Goal: Check status

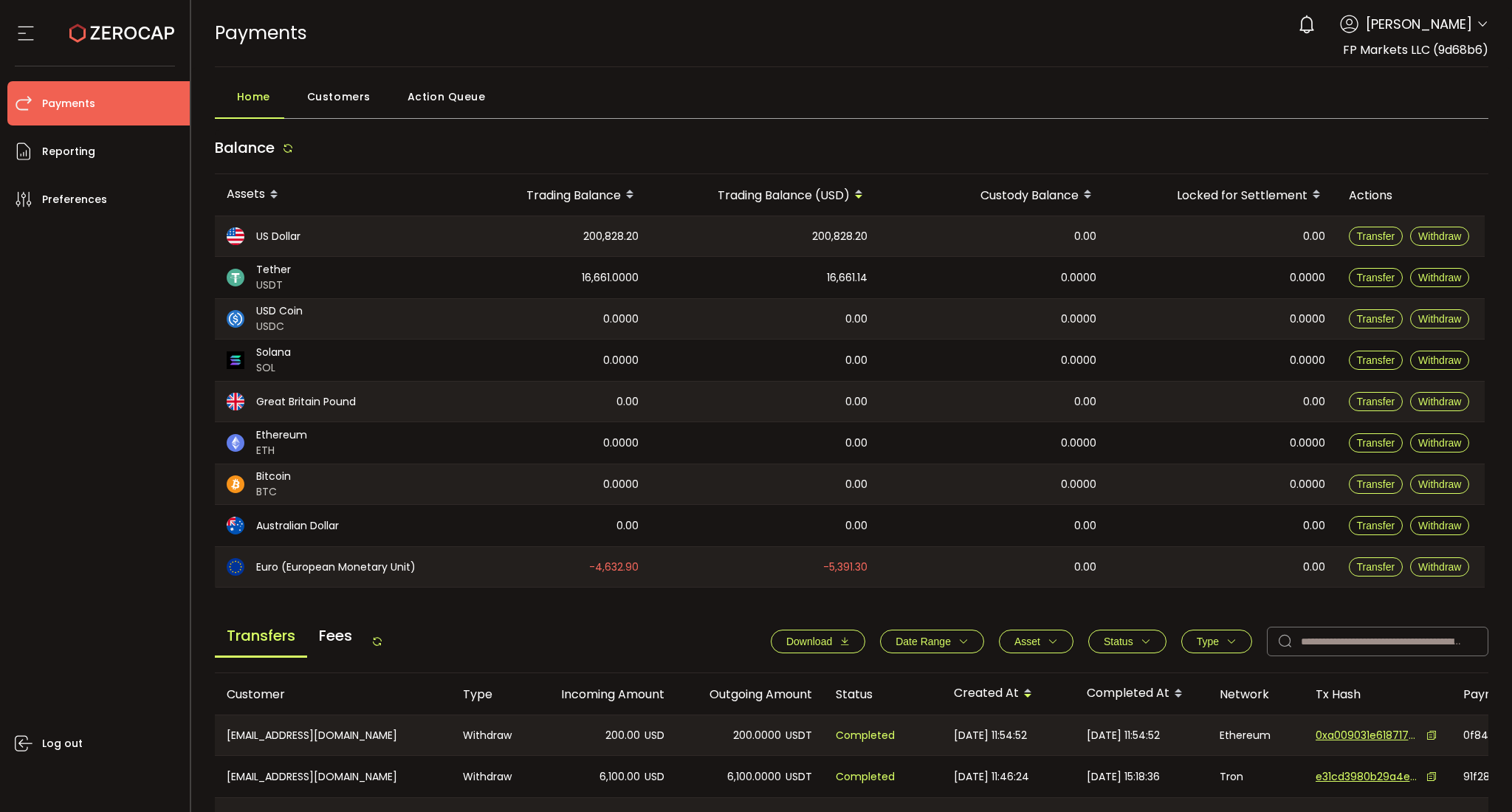
scroll to position [0, 251]
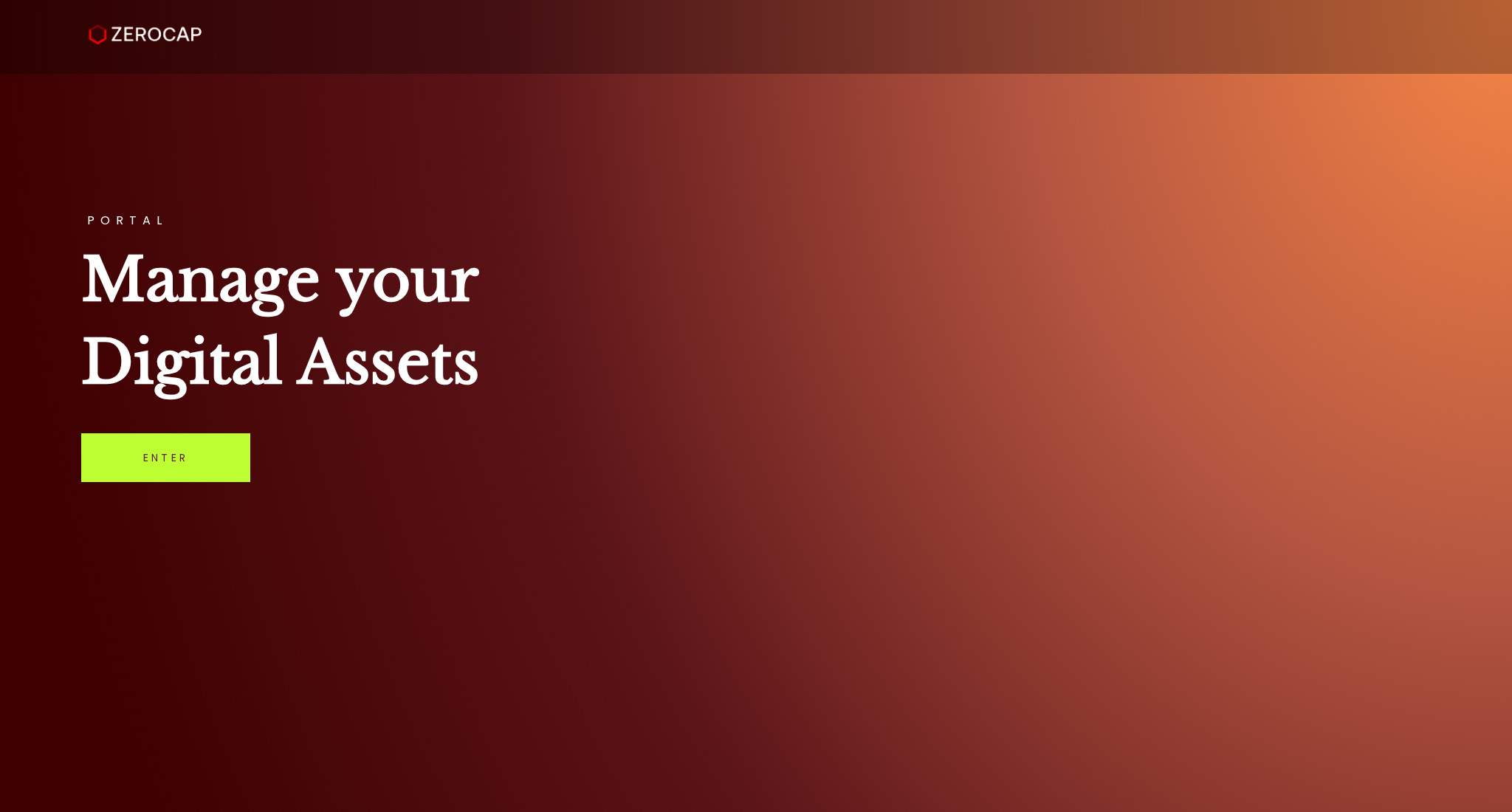
click at [129, 453] on link "Enter" at bounding box center [166, 458] width 169 height 49
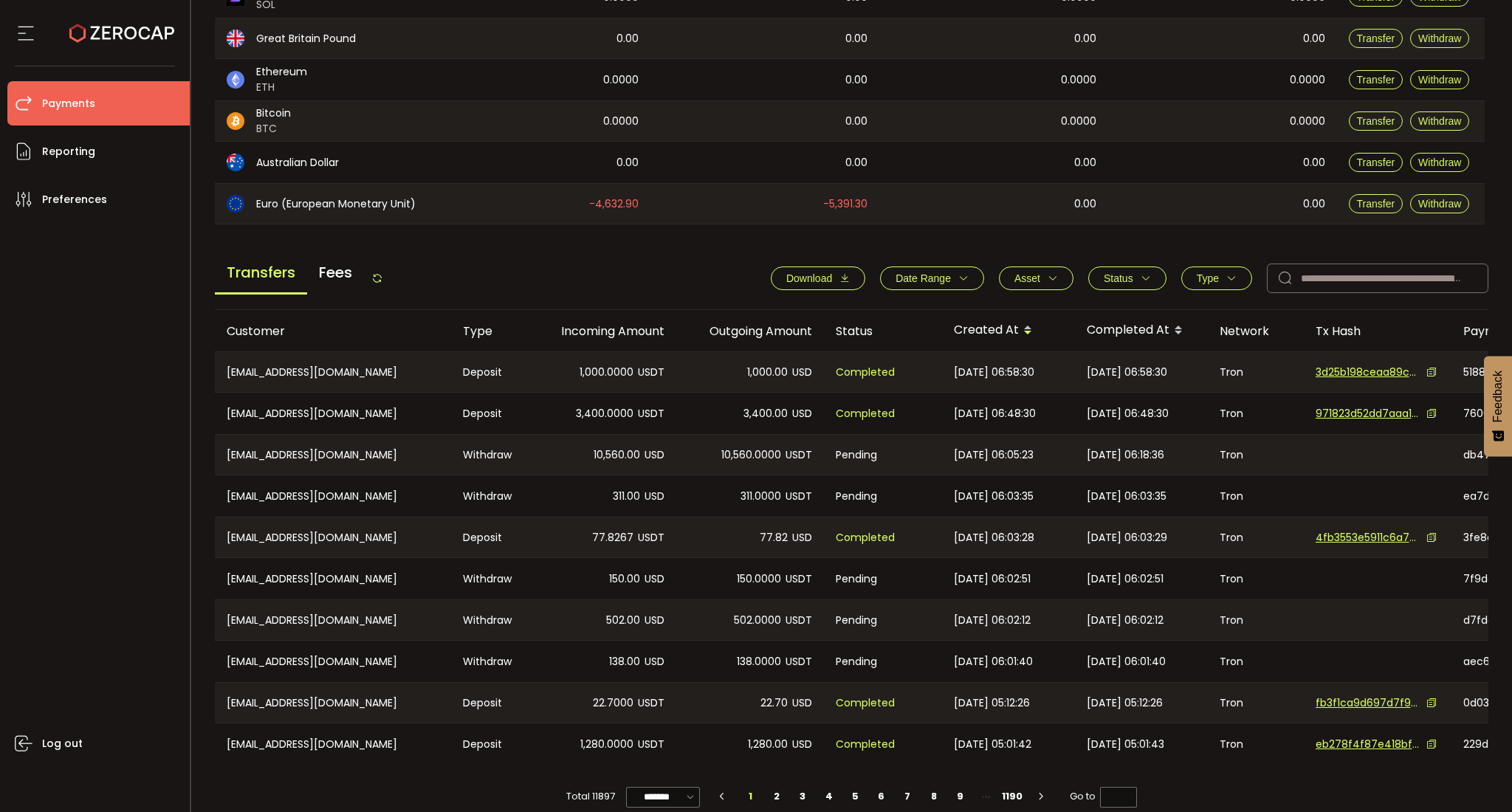
scroll to position [385, 0]
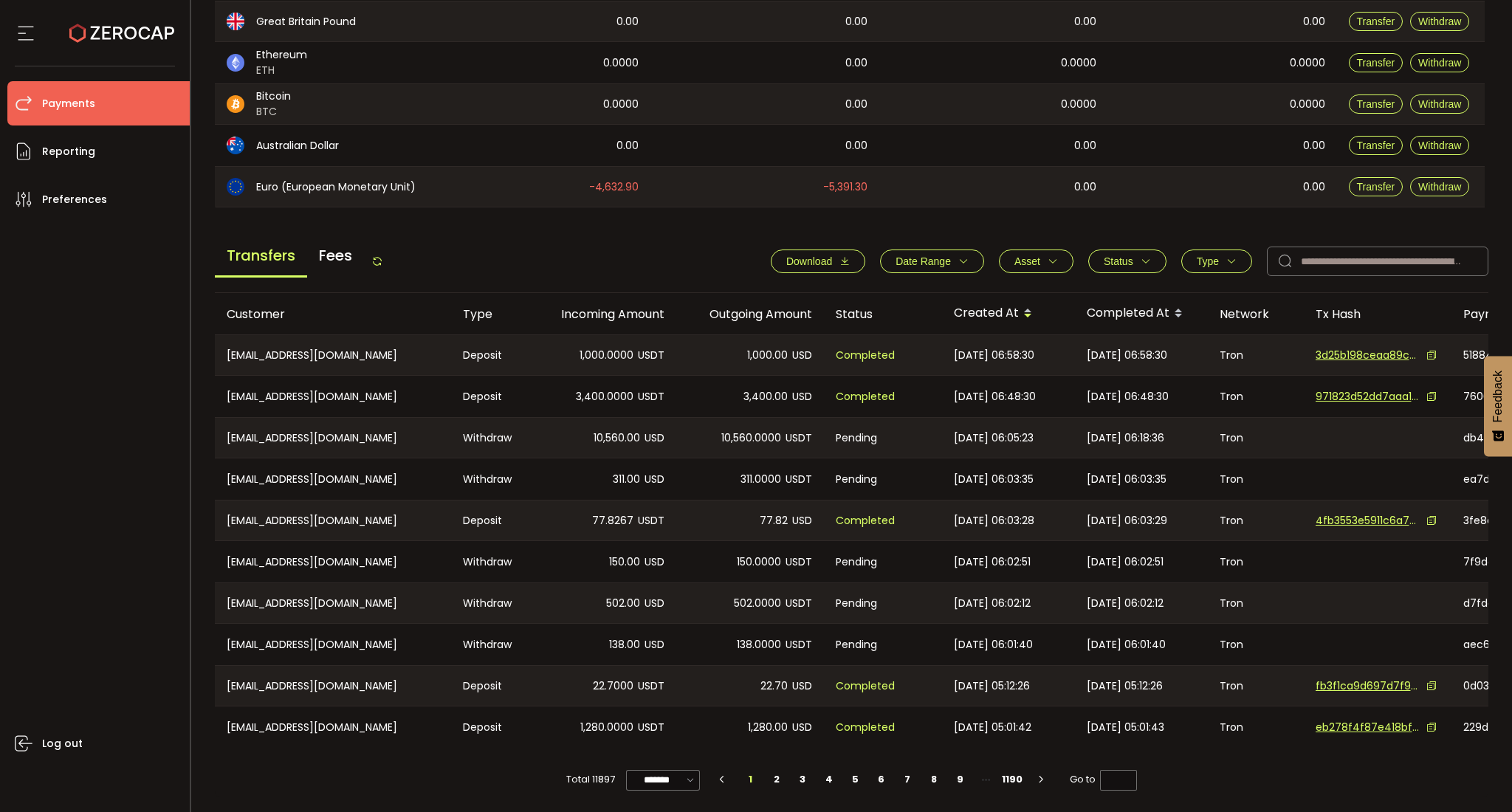
click at [1114, 255] on span "Status" at bounding box center [1118, 261] width 30 height 12
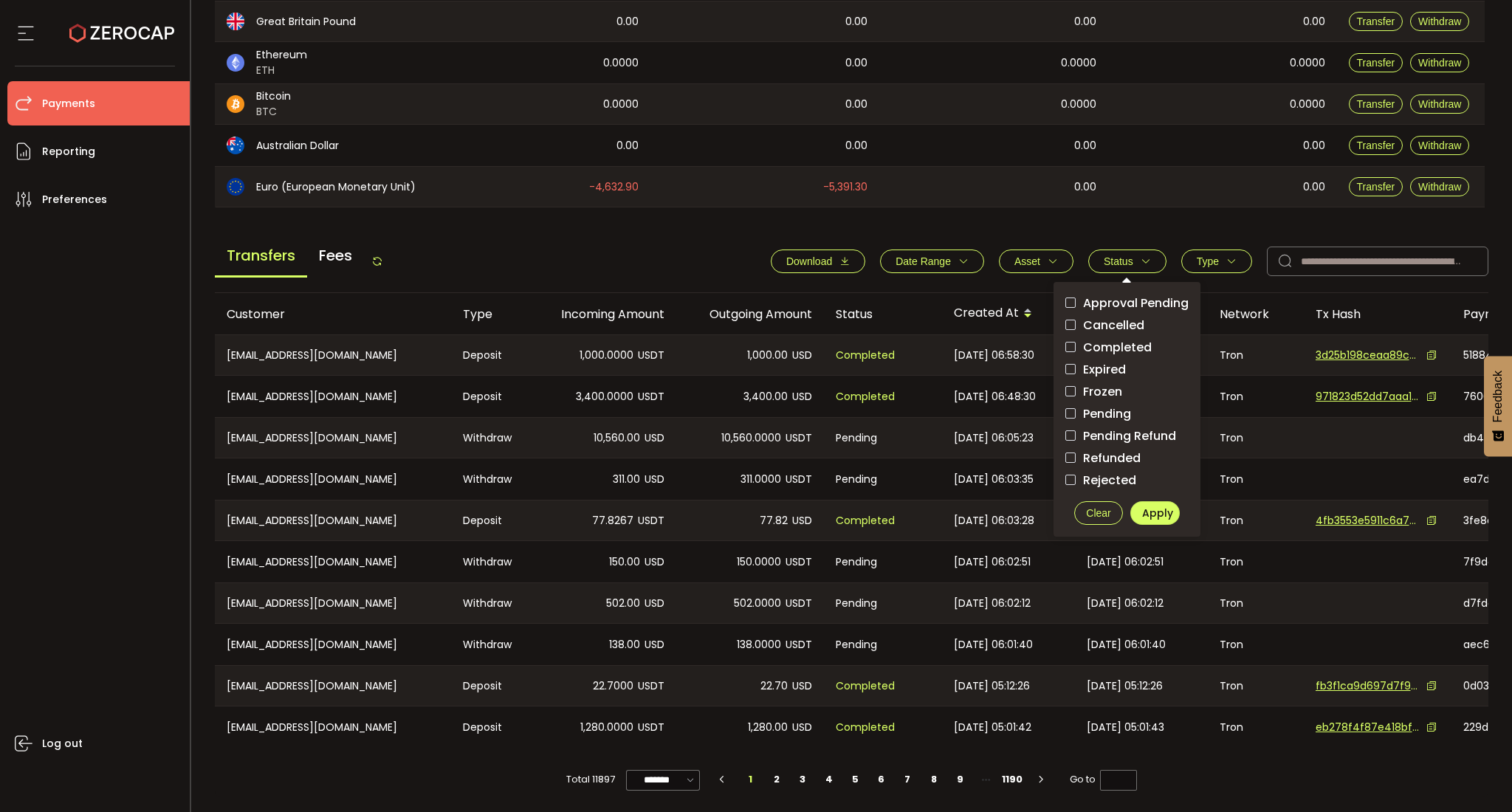
click at [1128, 297] on span "Approval Pending" at bounding box center [1132, 303] width 113 height 14
click at [1115, 411] on span "Pending" at bounding box center [1103, 414] width 56 height 14
click at [1204, 250] on button "Type" at bounding box center [1216, 261] width 71 height 24
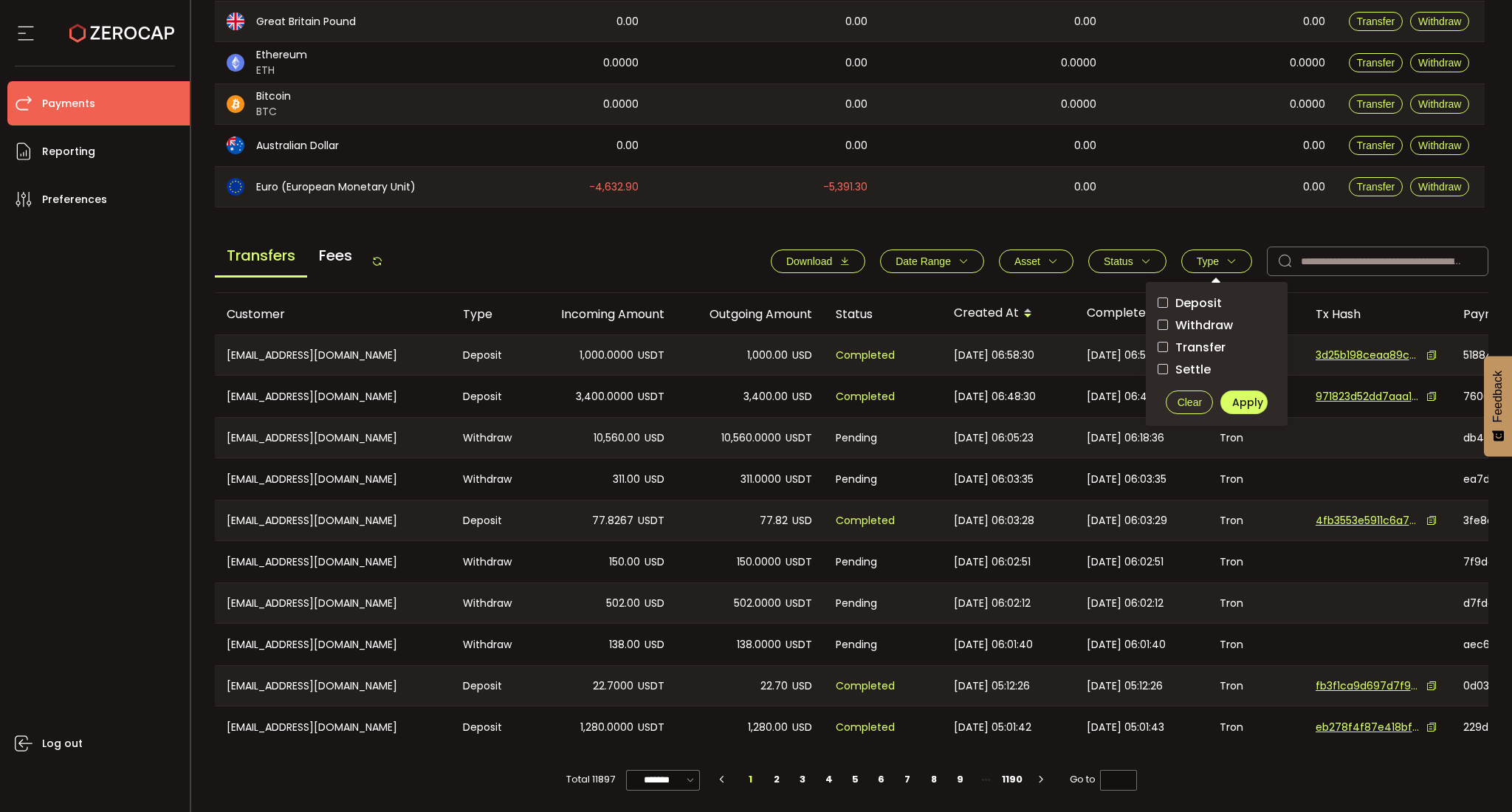
click at [1207, 321] on span "Withdraw" at bounding box center [1200, 325] width 65 height 14
click at [1235, 400] on span "Apply" at bounding box center [1247, 401] width 31 height 14
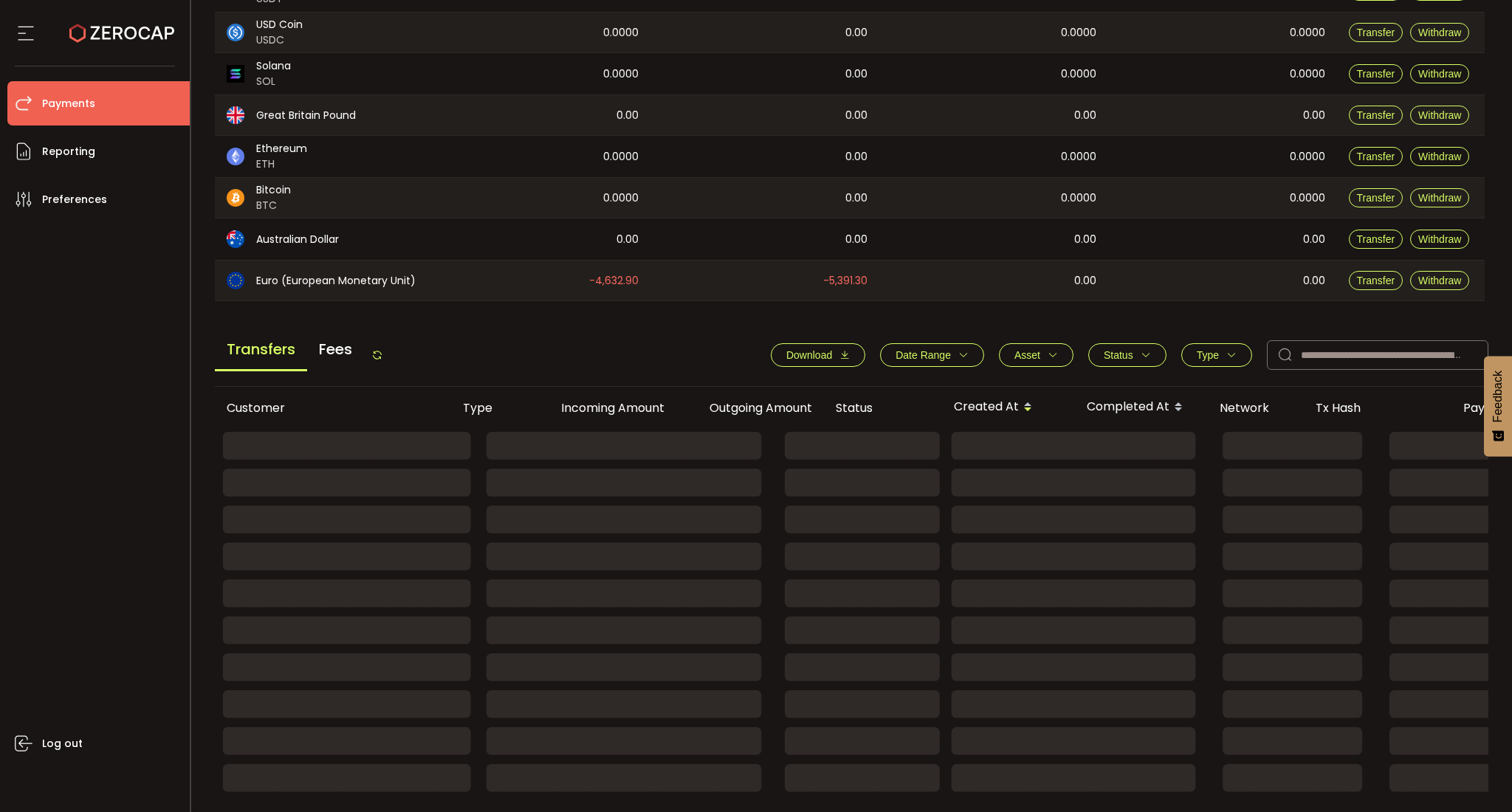
scroll to position [219, 0]
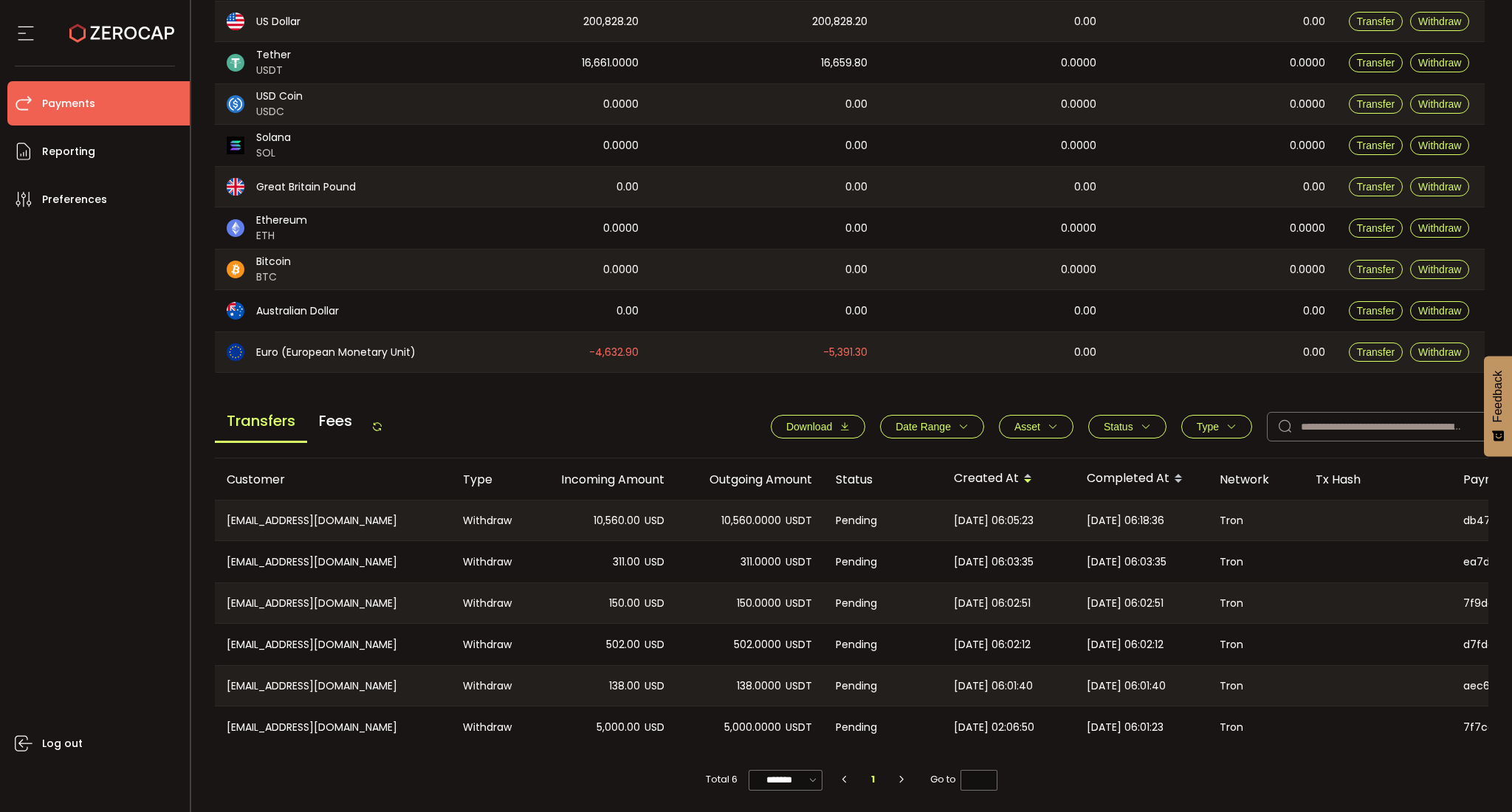
click at [1132, 420] on span "Status" at bounding box center [1127, 427] width 47 height 12
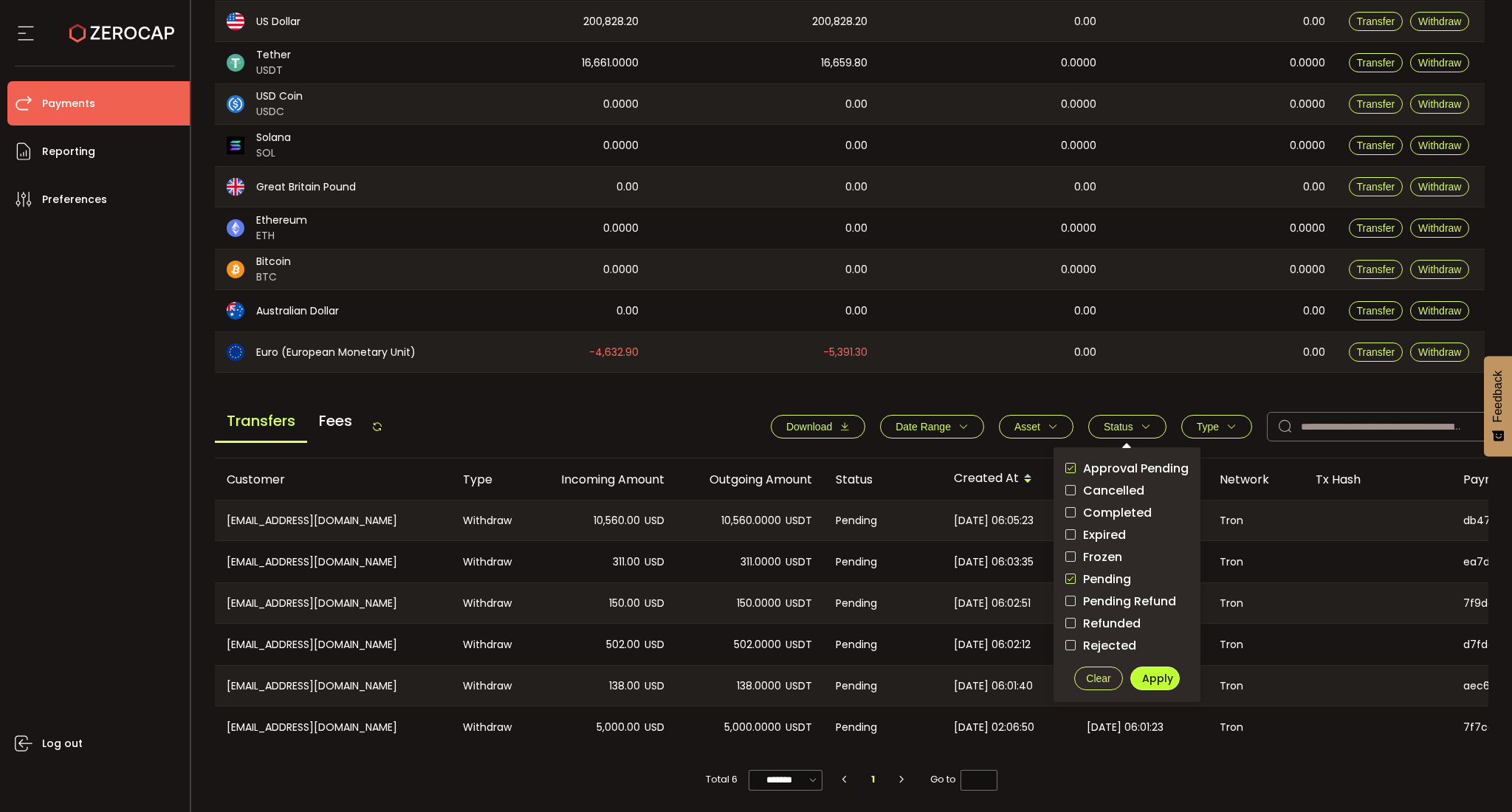
click at [1142, 677] on span "Apply" at bounding box center [1157, 678] width 31 height 14
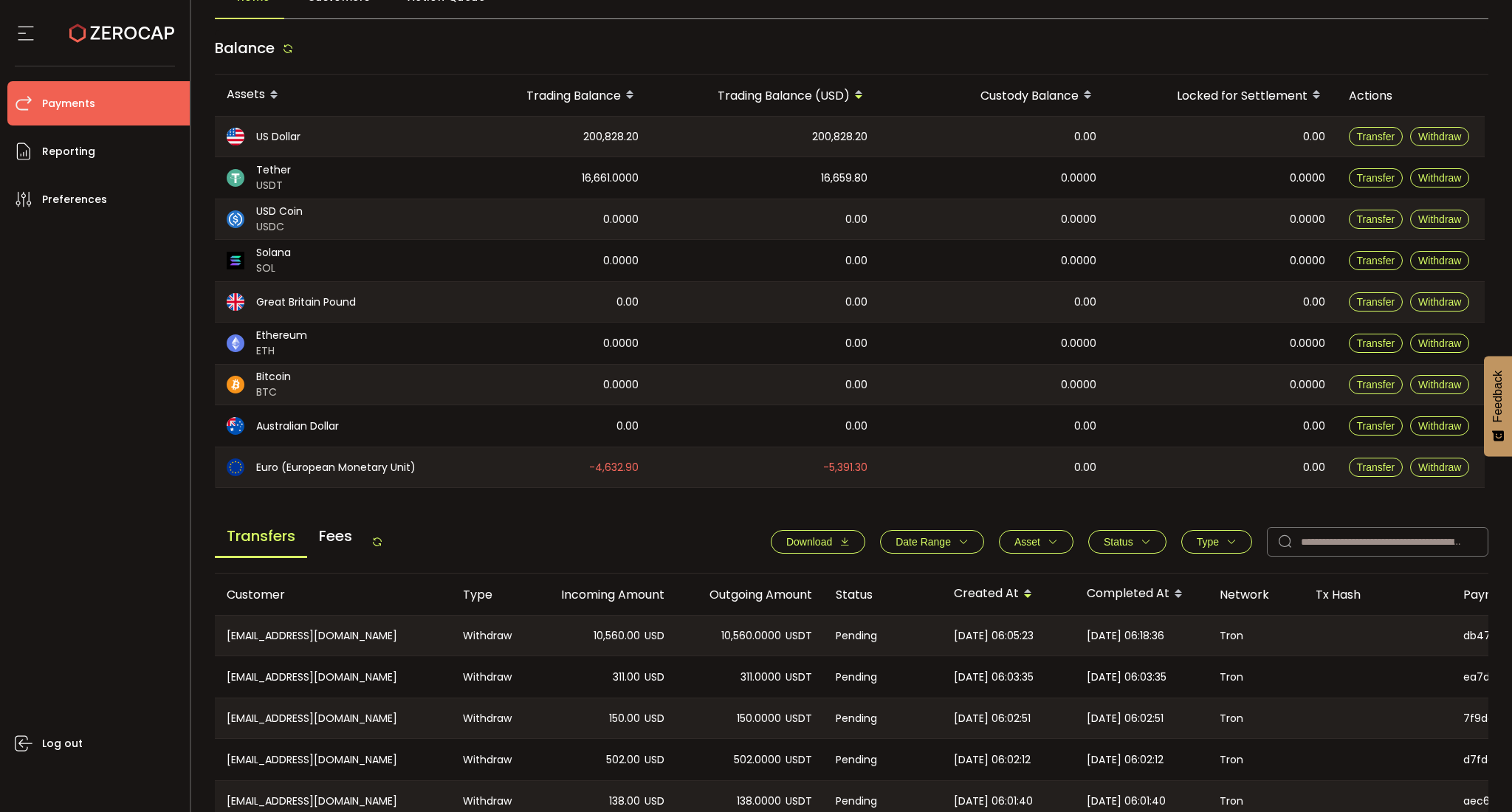
scroll to position [0, 0]
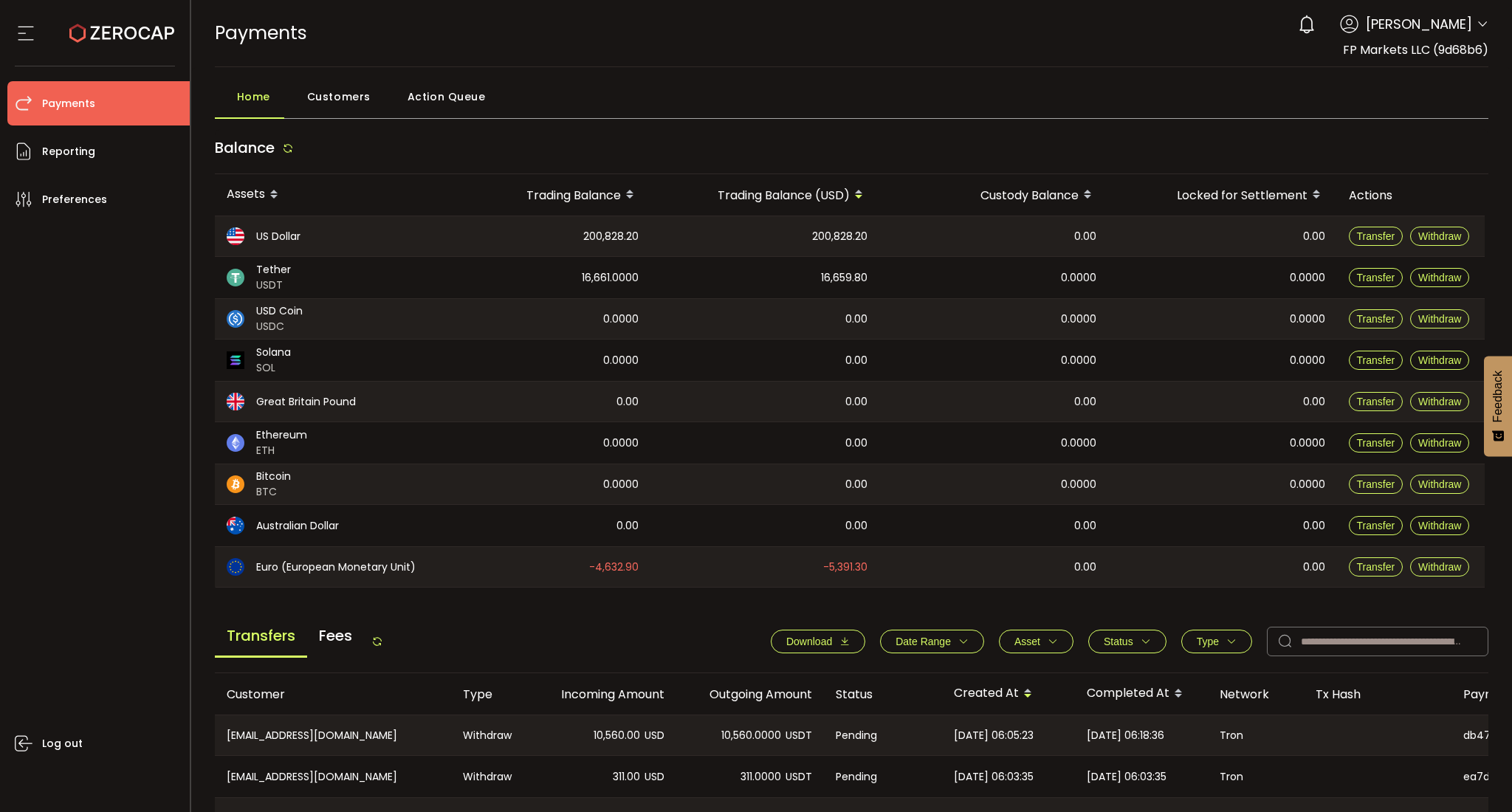
click at [1135, 632] on button "Status" at bounding box center [1127, 641] width 78 height 24
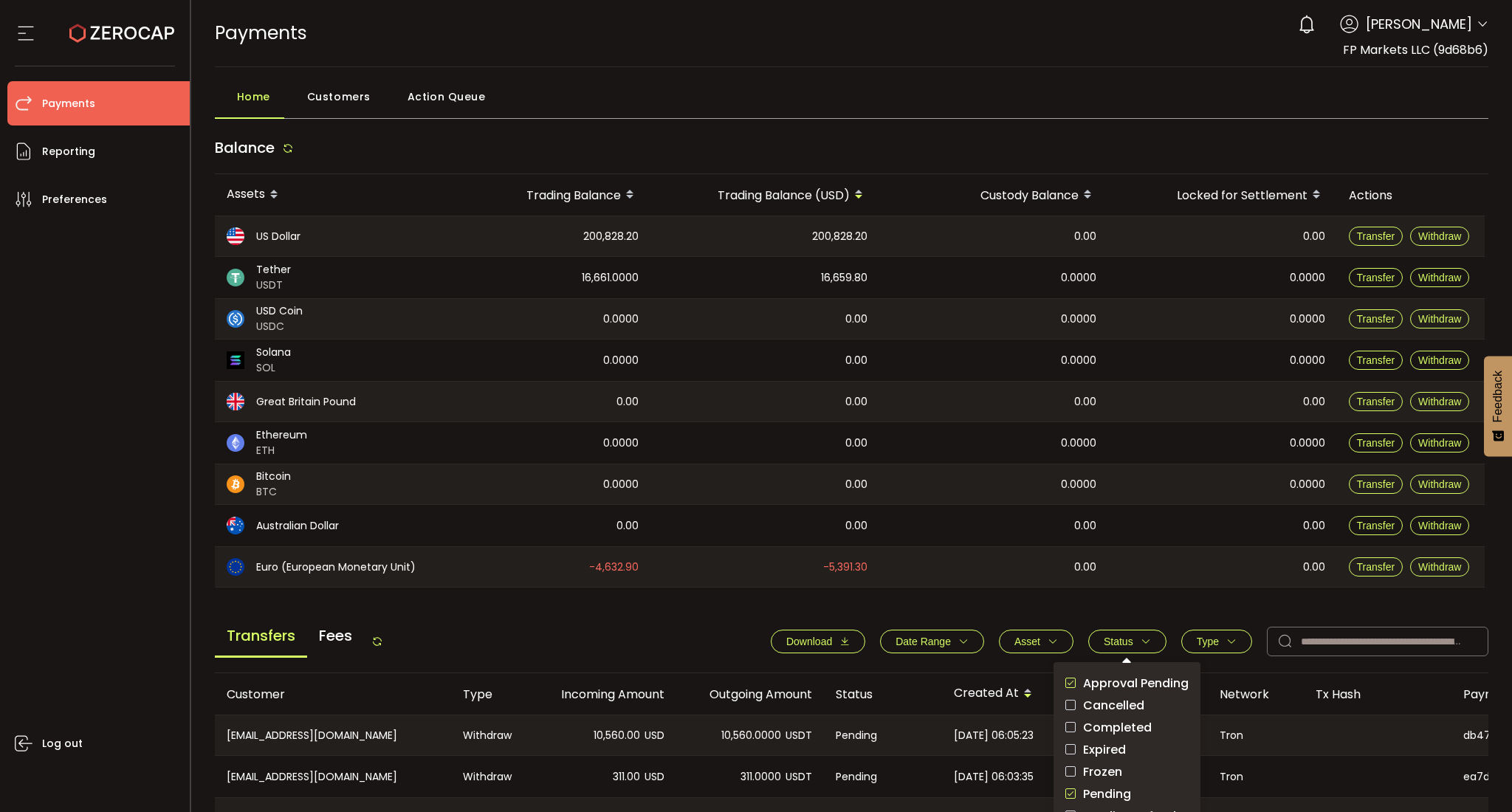
click at [1108, 687] on span "Approval Pending" at bounding box center [1132, 683] width 113 height 14
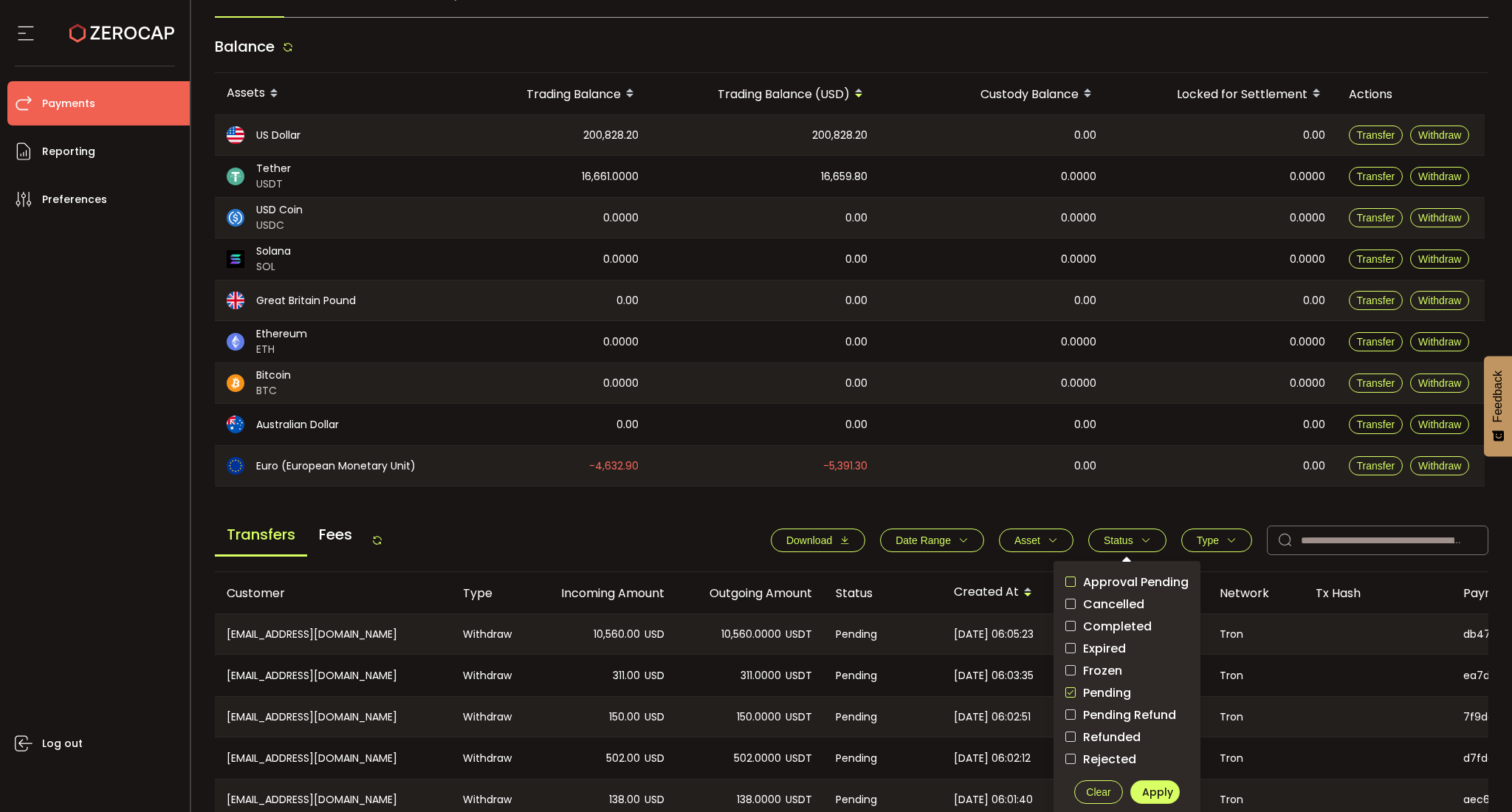
scroll to position [197, 0]
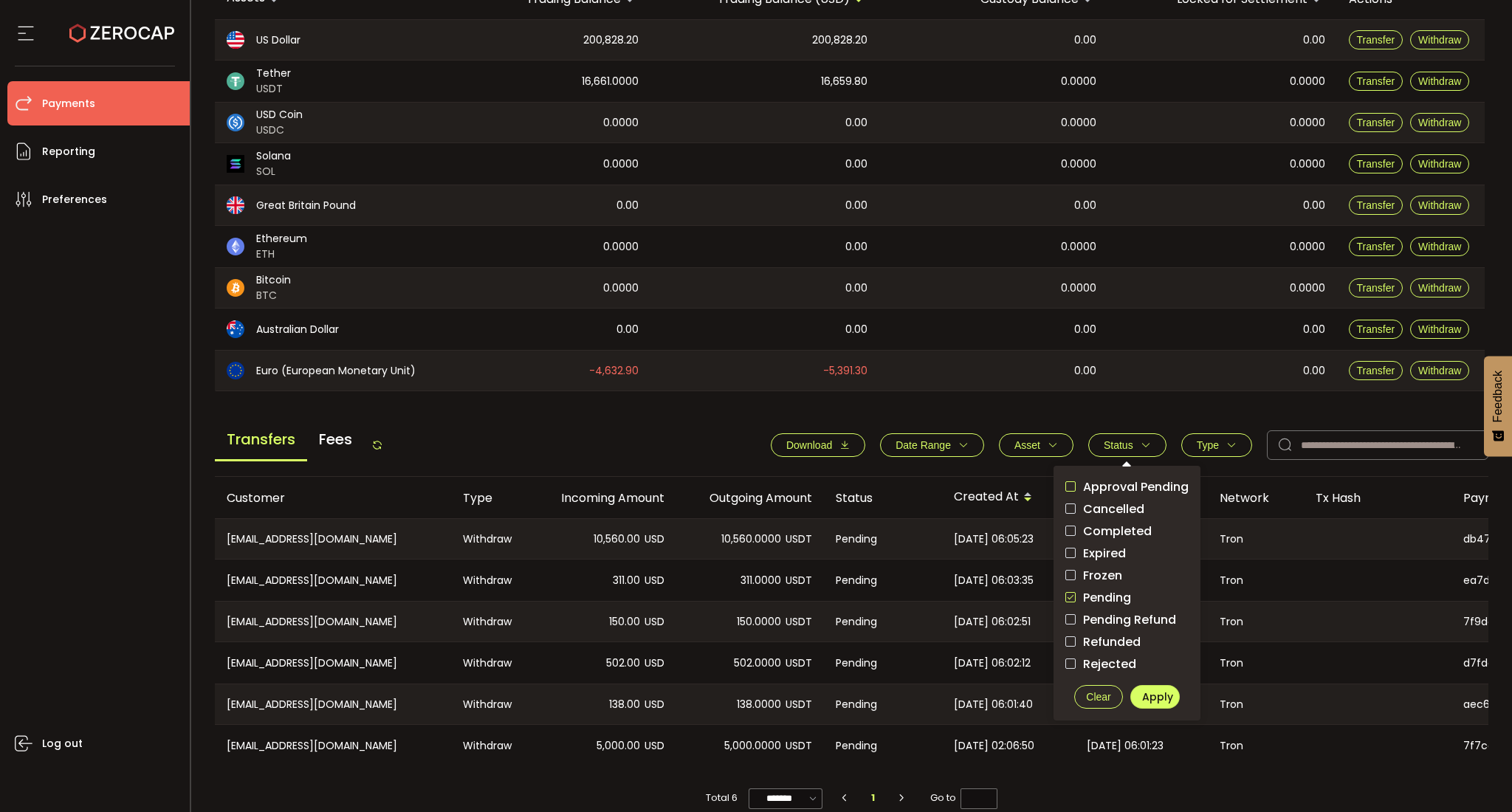
click at [1086, 591] on span "Pending" at bounding box center [1103, 597] width 56 height 14
click at [1151, 692] on span "Apply" at bounding box center [1157, 696] width 31 height 14
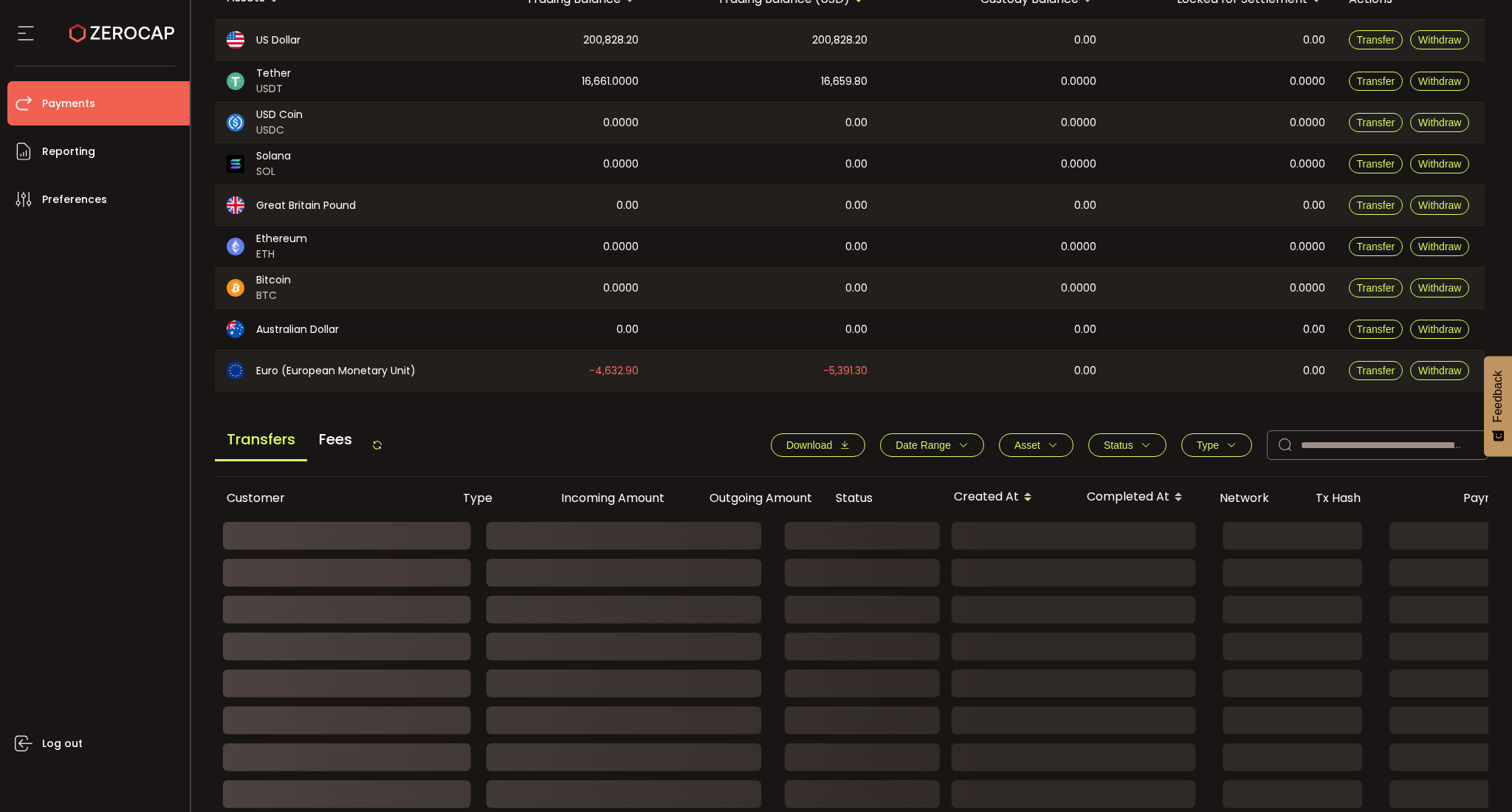
click at [1207, 430] on div "Download Date Range - Asset BTC ETH EUR GBP USD USDC USDT Clear Apply Status Ap…" at bounding box center [1121, 445] width 732 height 30
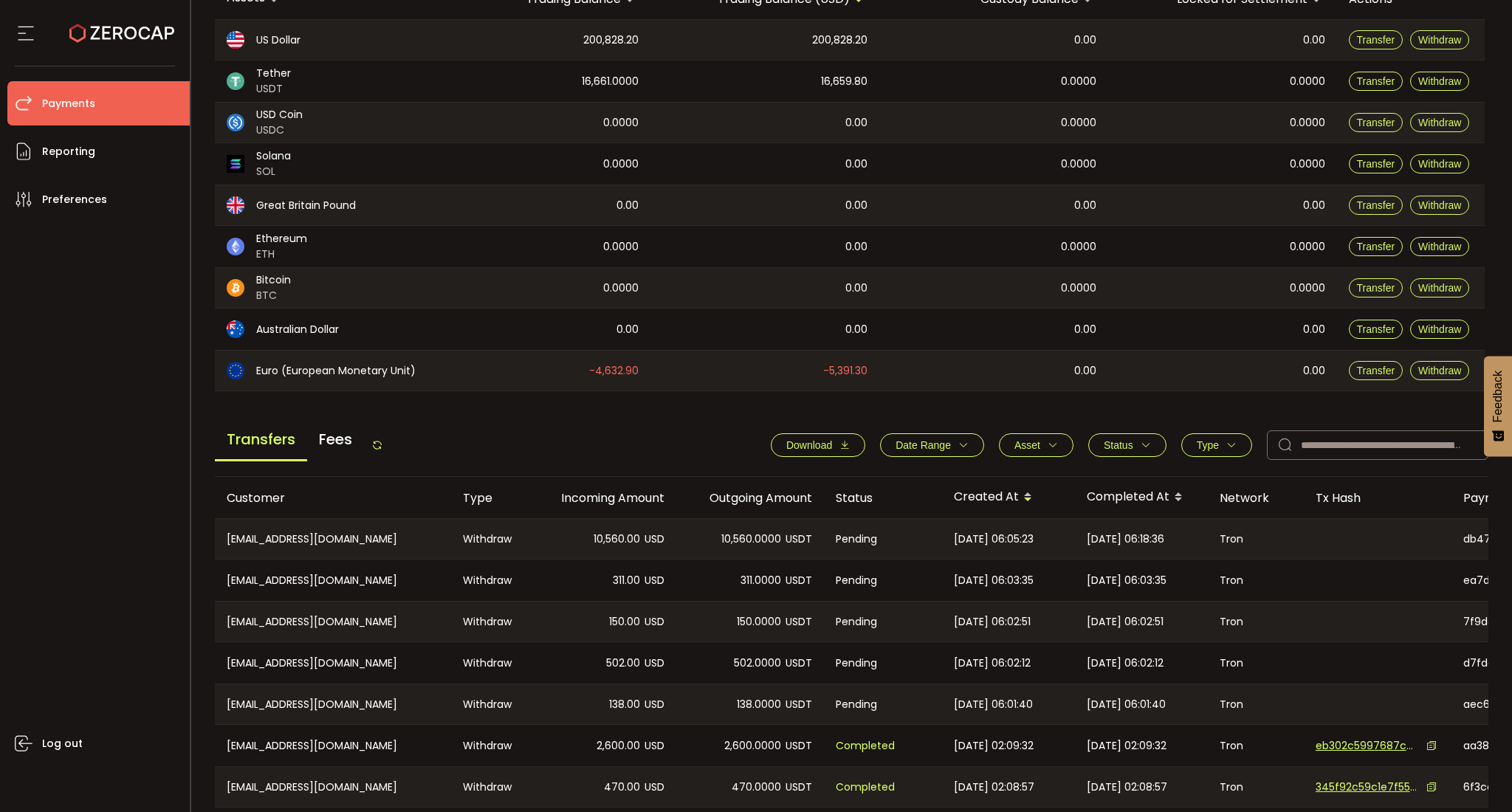
click at [1211, 440] on span "Type" at bounding box center [1207, 446] width 22 height 12
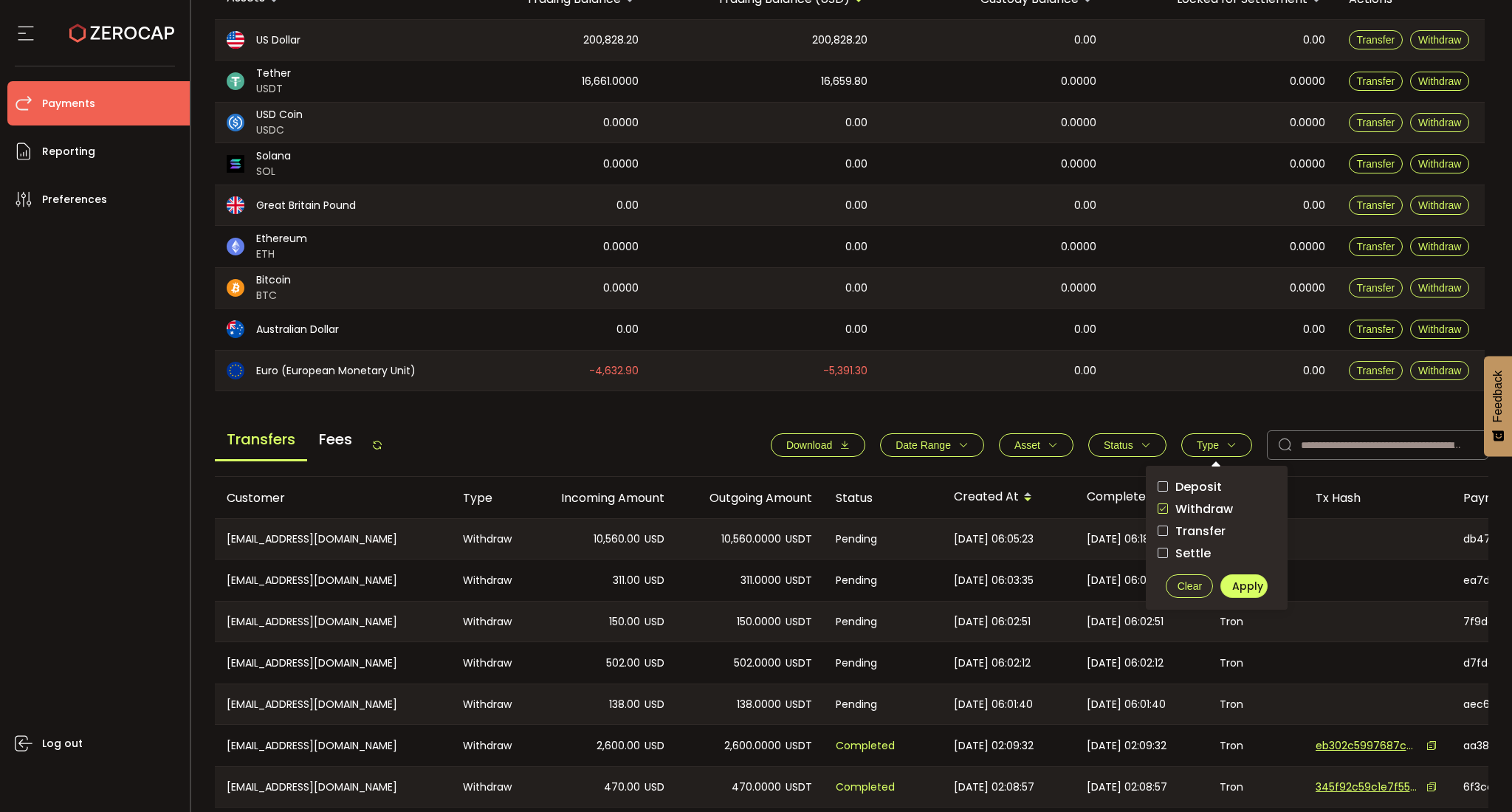
click at [1169, 588] on button "Clear" at bounding box center [1189, 586] width 47 height 24
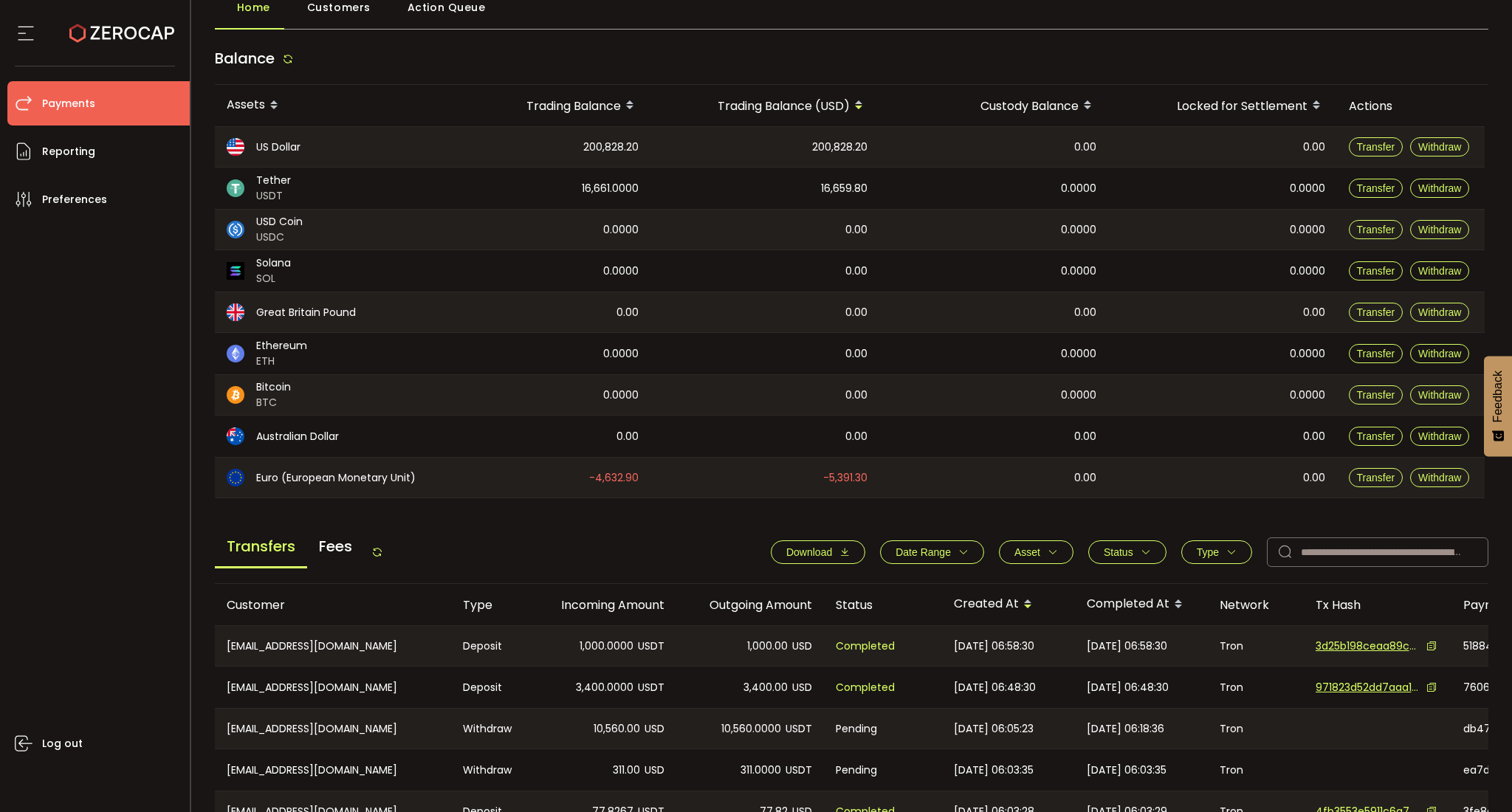
scroll to position [0, 0]
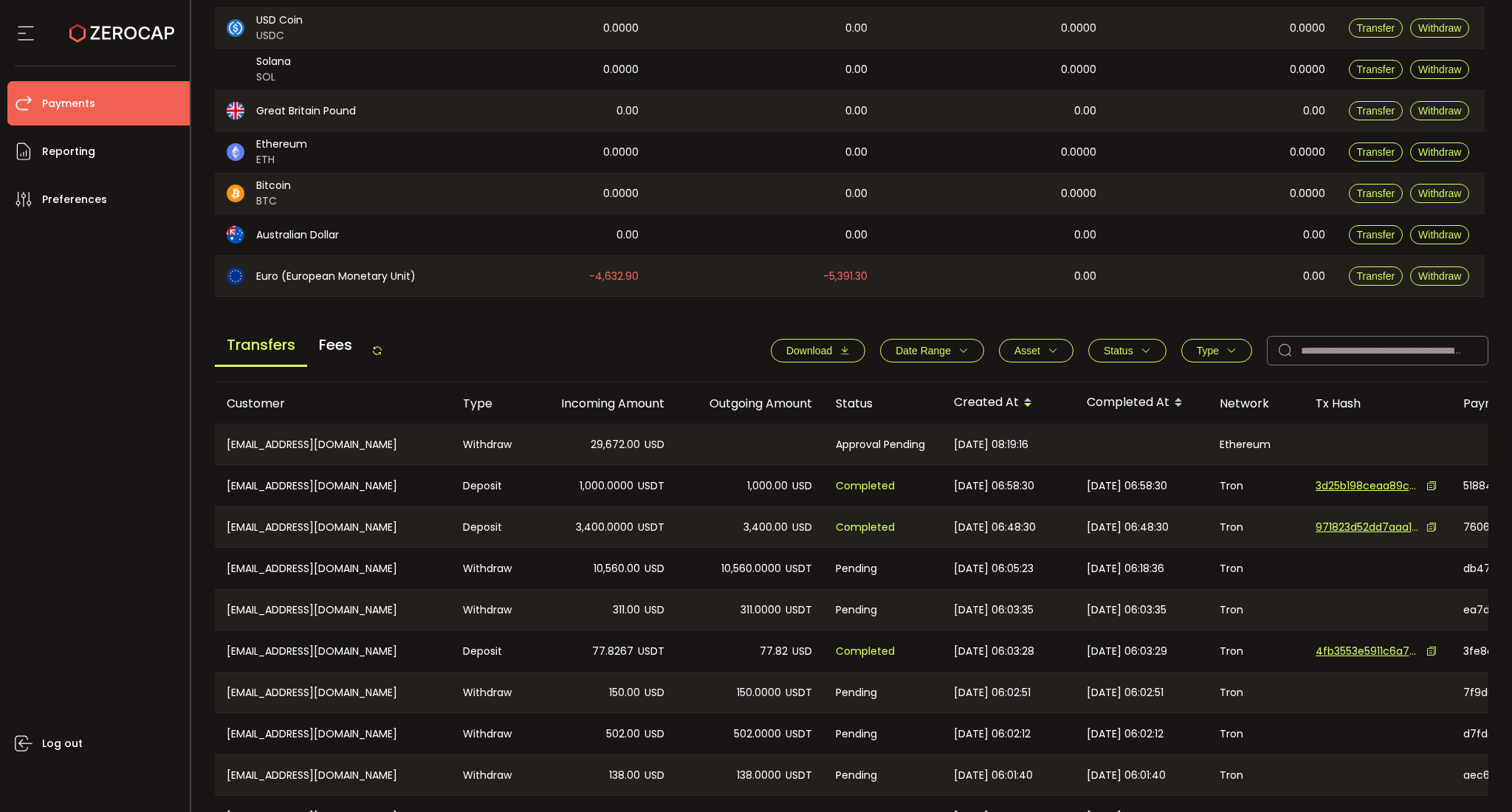
scroll to position [362, 0]
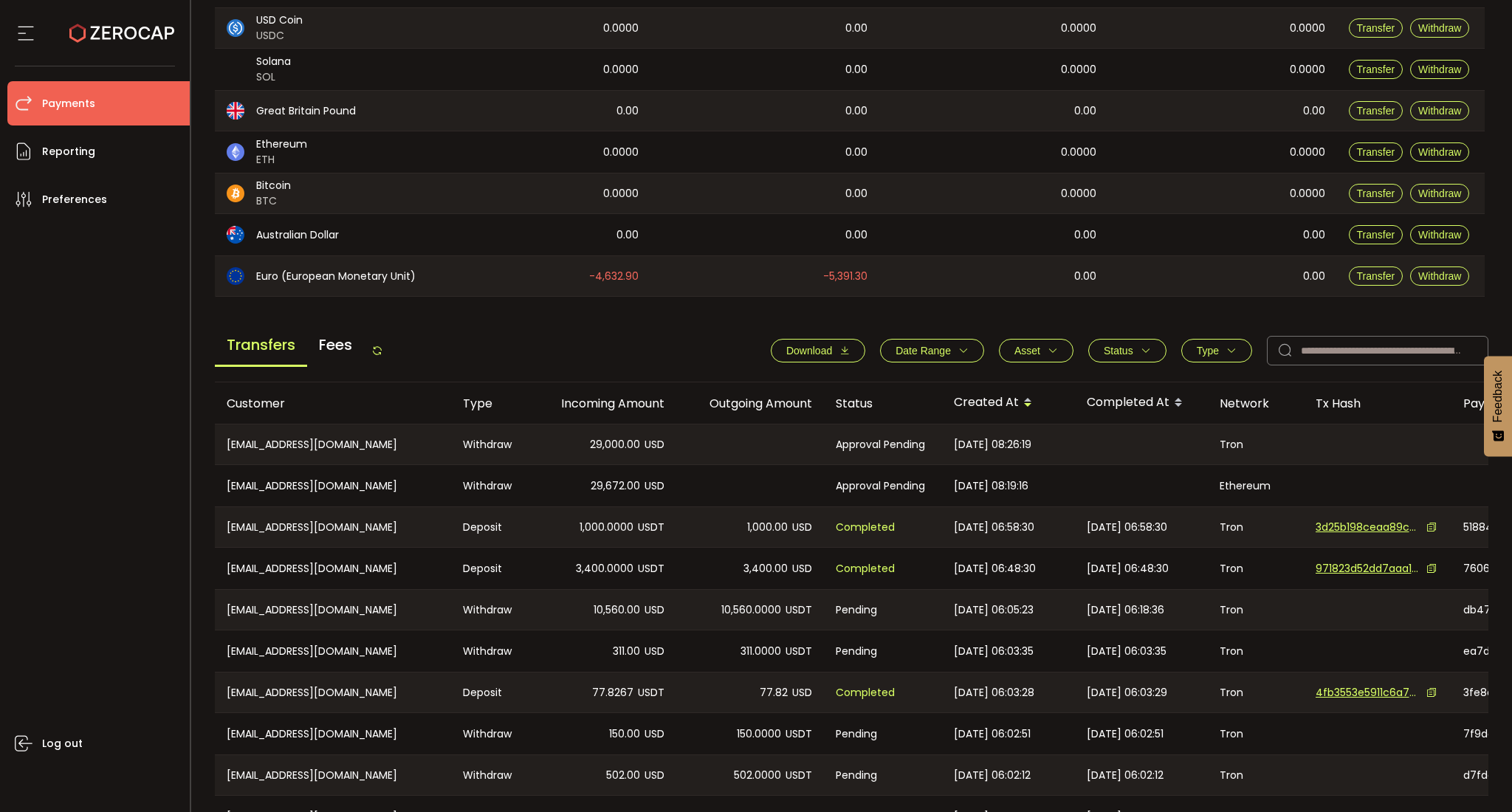
scroll to position [362, 0]
